Goal: Task Accomplishment & Management: Use online tool/utility

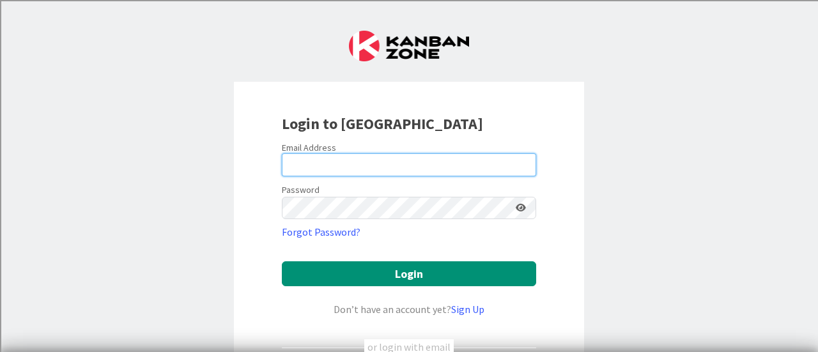
click at [348, 153] on input "email" at bounding box center [409, 164] width 254 height 23
type input "[PERSON_NAME][EMAIL_ADDRESS][PERSON_NAME][DOMAIN_NAME]"
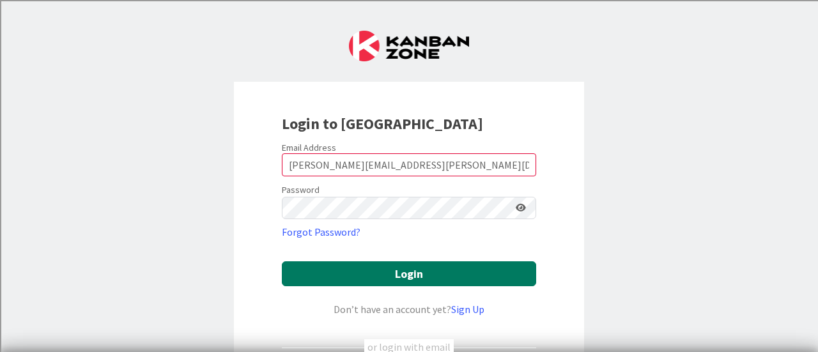
click at [363, 267] on button "Login" at bounding box center [409, 274] width 254 height 25
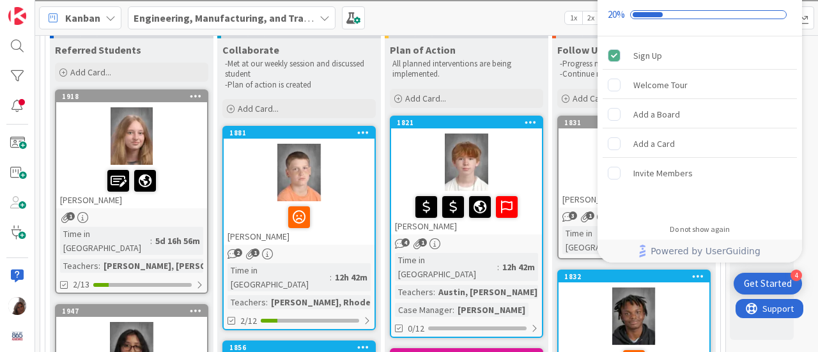
scroll to position [111, 0]
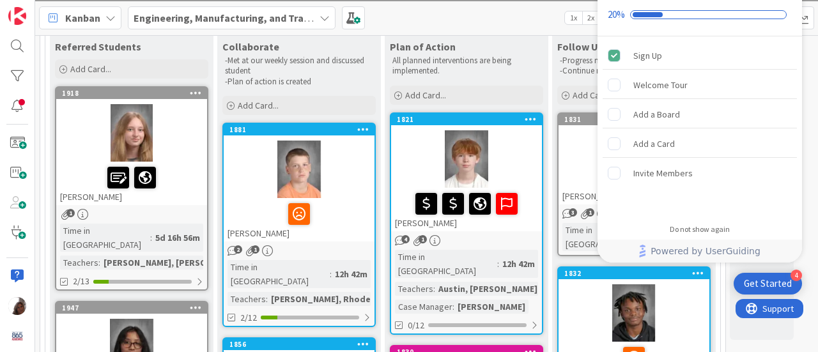
click at [513, 11] on div "Kanban Engineering, Manufacturing, and Transportation 1x 2x 3x" at bounding box center [426, 17] width 783 height 35
click at [724, 228] on div "Do not show again" at bounding box center [700, 229] width 60 height 10
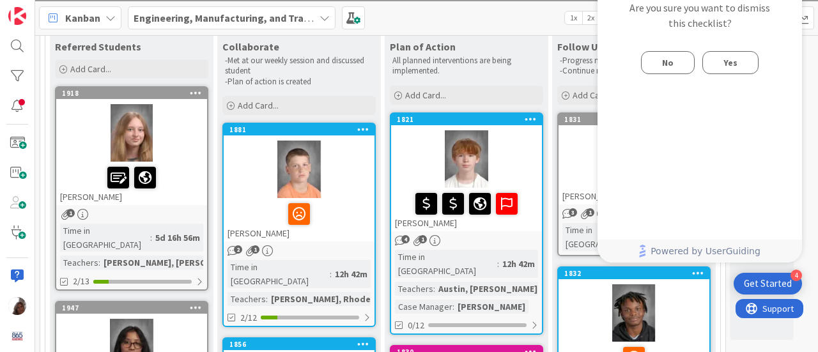
click at [733, 65] on span "Yes" at bounding box center [731, 62] width 14 height 15
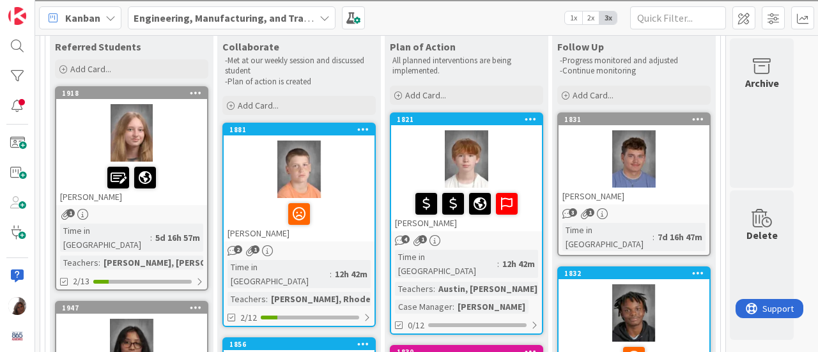
click at [127, 139] on div at bounding box center [131, 133] width 151 height 58
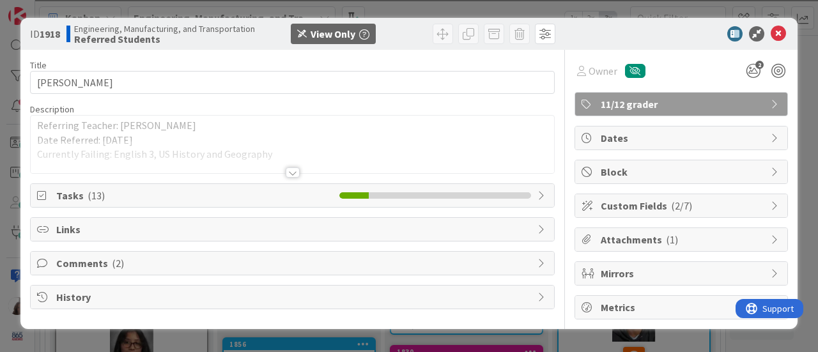
click at [76, 196] on span "Tasks ( 13 )" at bounding box center [194, 195] width 277 height 15
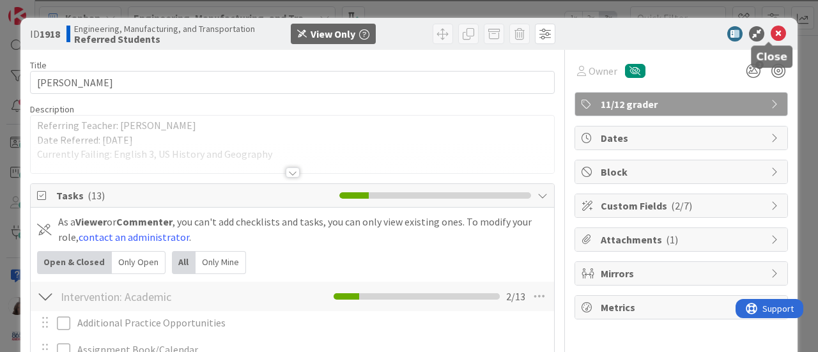
click at [771, 33] on icon at bounding box center [778, 33] width 15 height 15
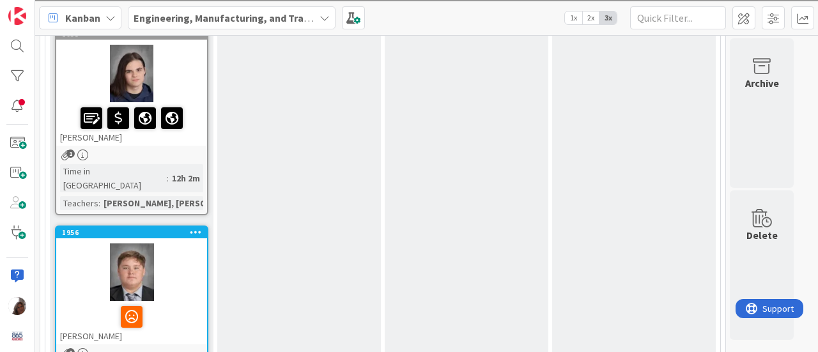
scroll to position [1868, 0]
